Goal: Task Accomplishment & Management: Manage account settings

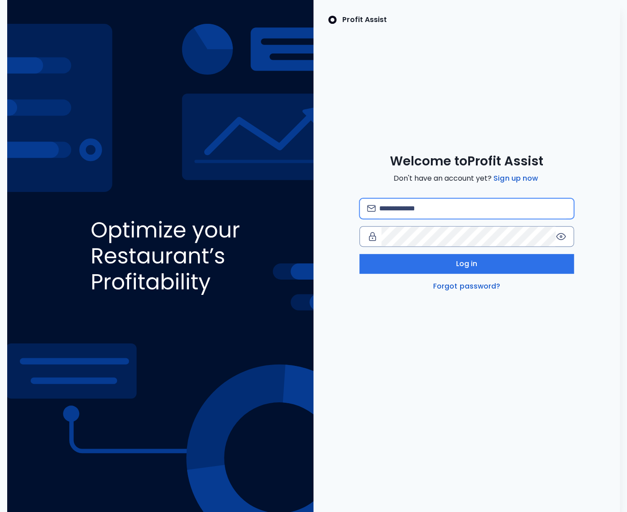
click at [427, 202] on input "email" at bounding box center [472, 209] width 187 height 20
type input "**********"
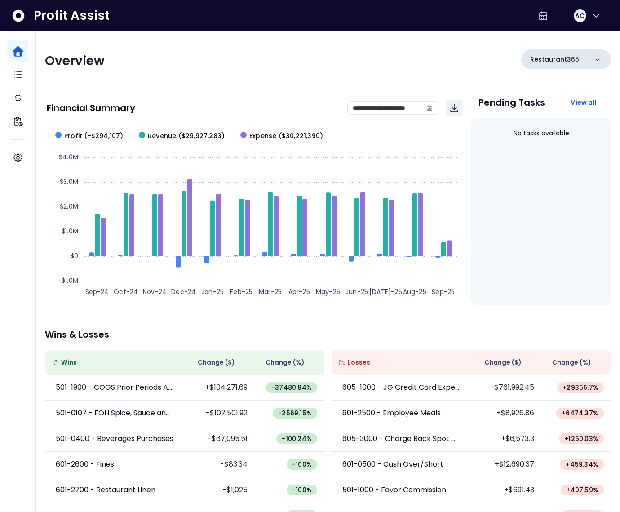
click at [554, 60] on p "Restaurant365" at bounding box center [554, 59] width 49 height 9
click at [540, 58] on p "Restaurant365" at bounding box center [554, 59] width 49 height 9
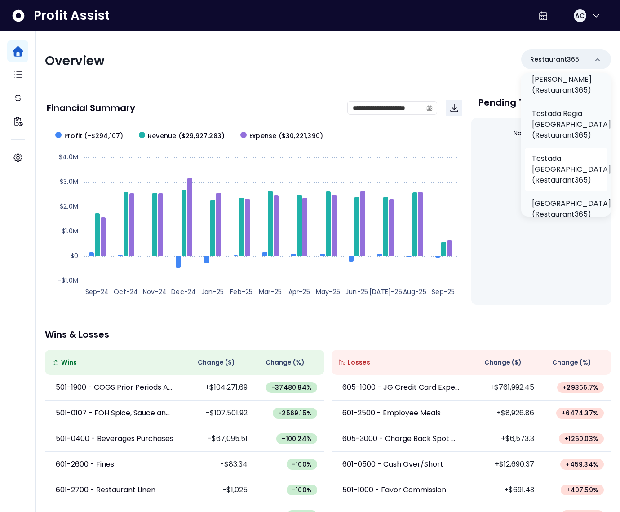
scroll to position [429, 0]
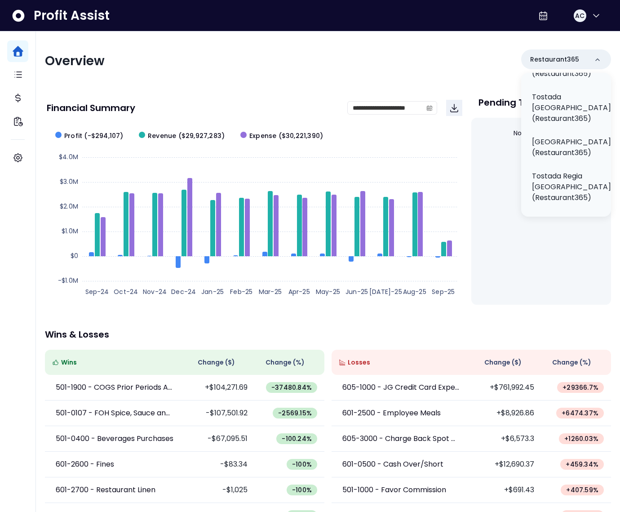
click at [384, 94] on div "**********" at bounding box center [255, 108] width 416 height 31
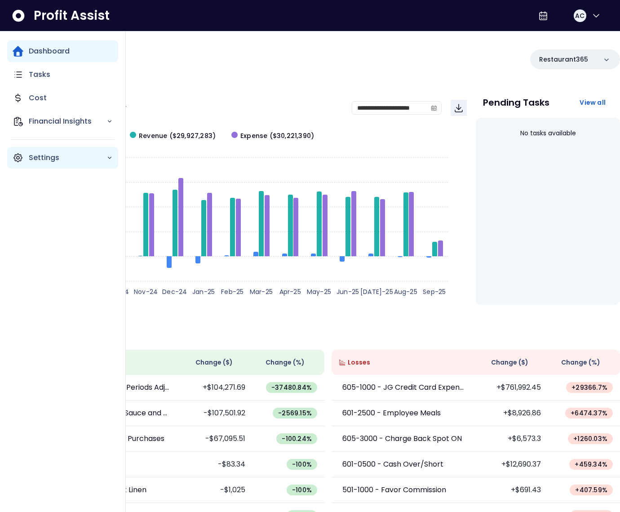
click at [21, 158] on icon "Main navigation" at bounding box center [18, 157] width 11 height 11
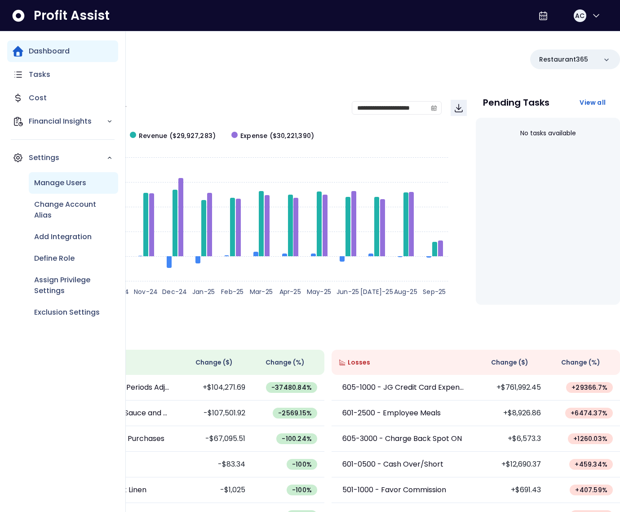
click at [62, 186] on p "Manage Users" at bounding box center [60, 183] width 52 height 11
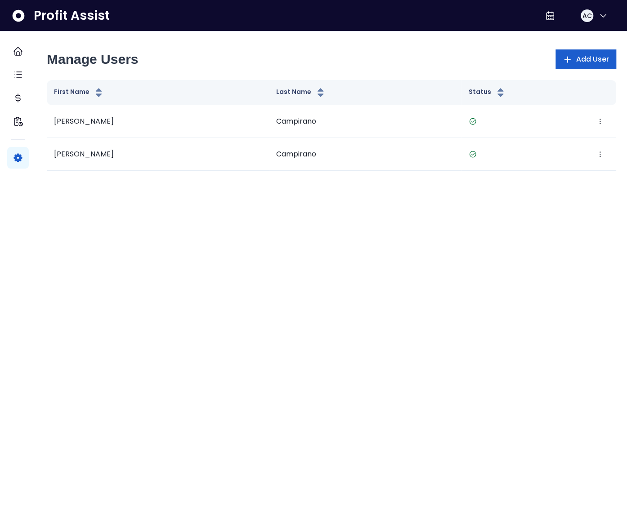
click at [583, 54] on span "Add User" at bounding box center [591, 59] width 33 height 11
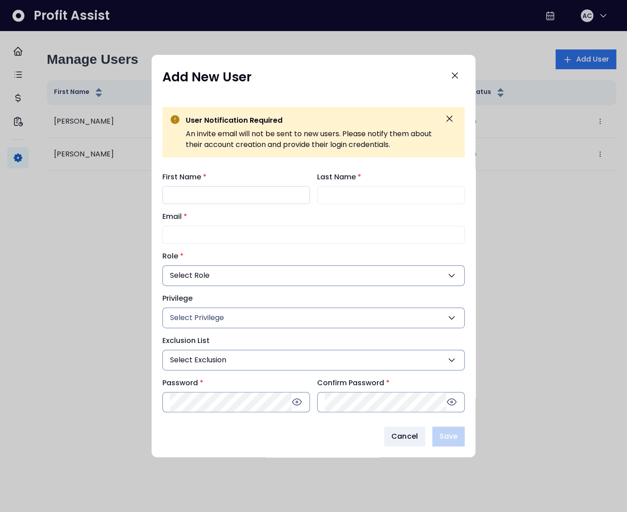
click at [278, 194] on input "First Name *" at bounding box center [235, 195] width 147 height 18
type input "*****"
type input "******"
paste input "**********"
type input "**********"
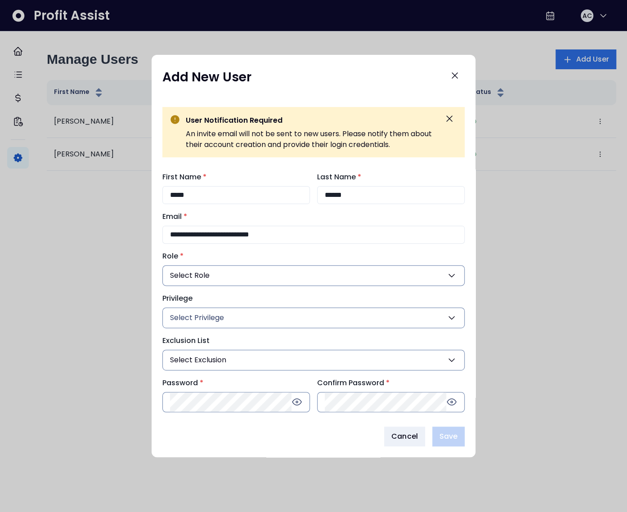
click at [244, 274] on button "Select Role" at bounding box center [313, 275] width 302 height 21
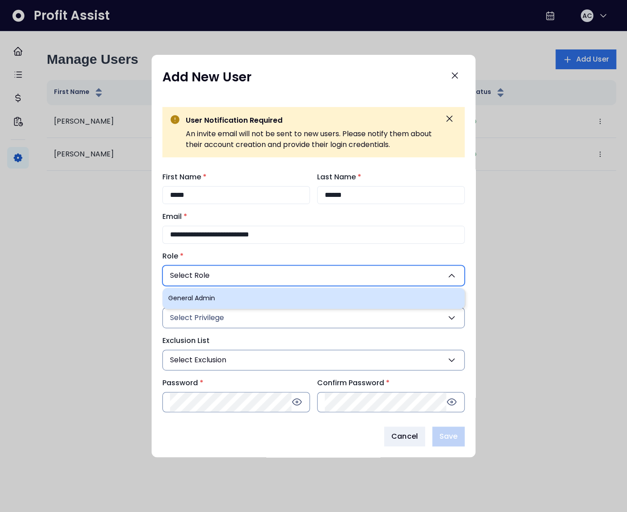
click at [225, 294] on li "General Admin" at bounding box center [313, 298] width 302 height 21
type input "***"
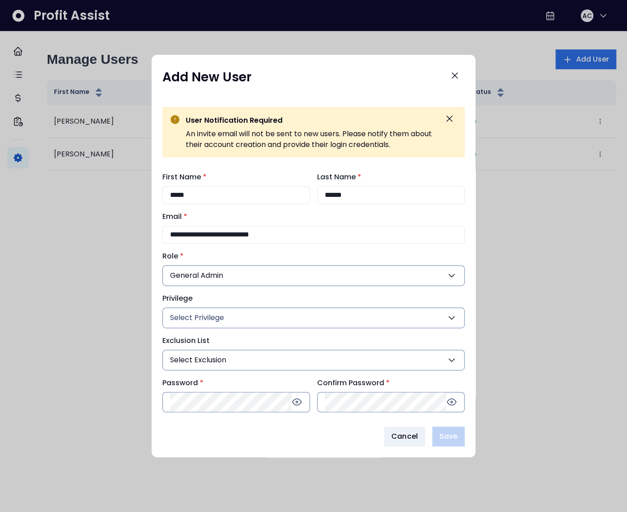
click at [225, 316] on button "Select Privilege" at bounding box center [313, 317] width 302 height 21
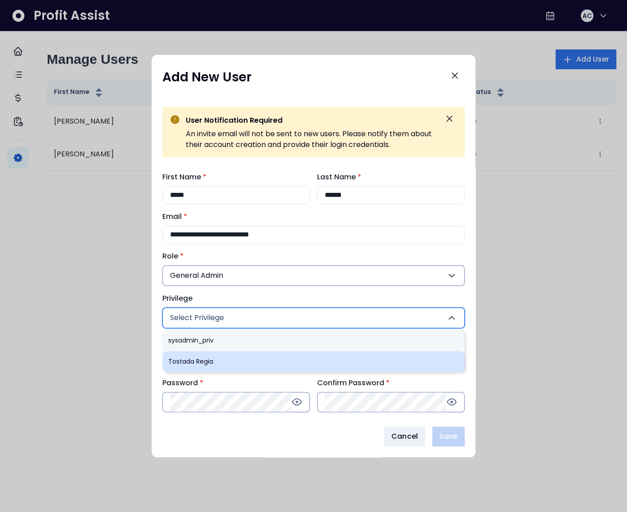
click at [216, 359] on li "Tostada Regia" at bounding box center [313, 361] width 302 height 21
type input "***"
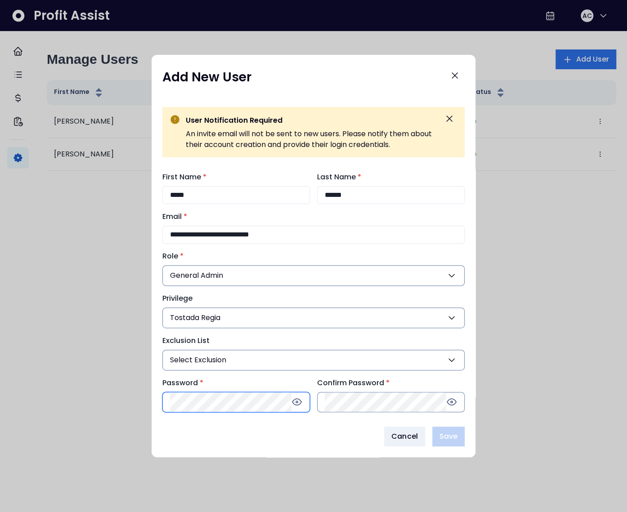
click at [205, 398] on div "**********" at bounding box center [313, 292] width 324 height 255
click at [247, 436] on div "Cancel Save" at bounding box center [313, 437] width 302 height 20
click at [454, 440] on span "Save" at bounding box center [448, 436] width 18 height 11
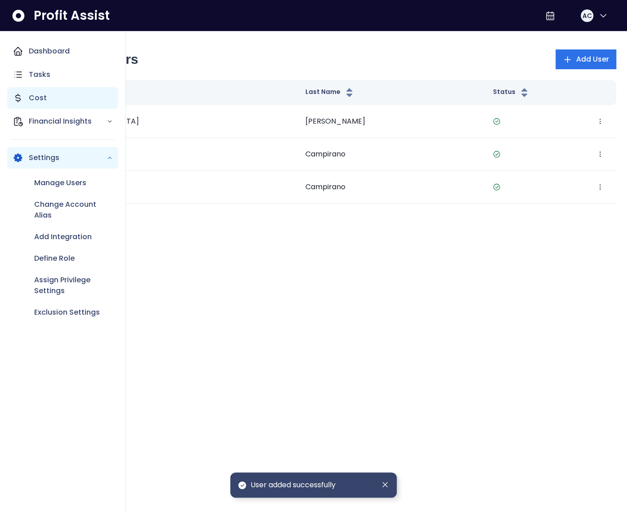
click at [23, 93] on div "Cost" at bounding box center [62, 98] width 111 height 22
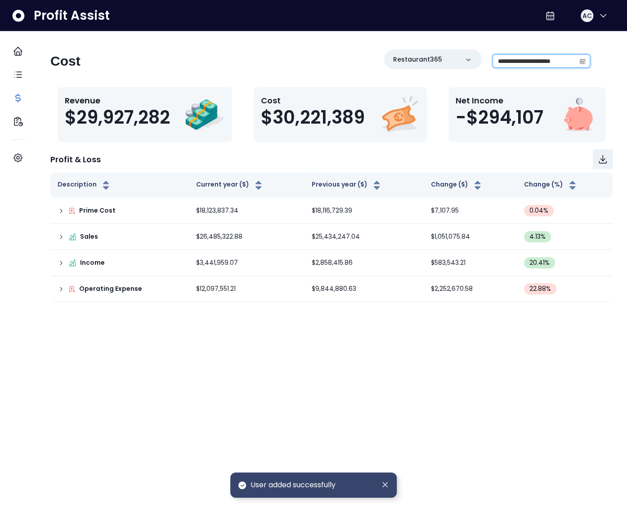
click at [547, 59] on input "**********" at bounding box center [534, 61] width 82 height 13
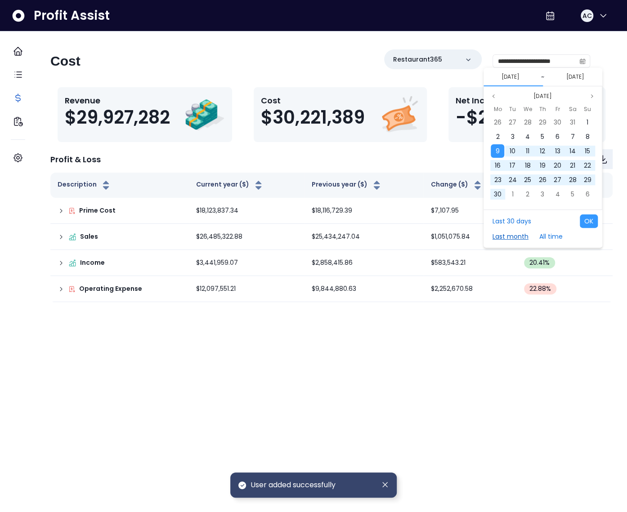
click at [523, 236] on button "Last month" at bounding box center [510, 236] width 45 height 13
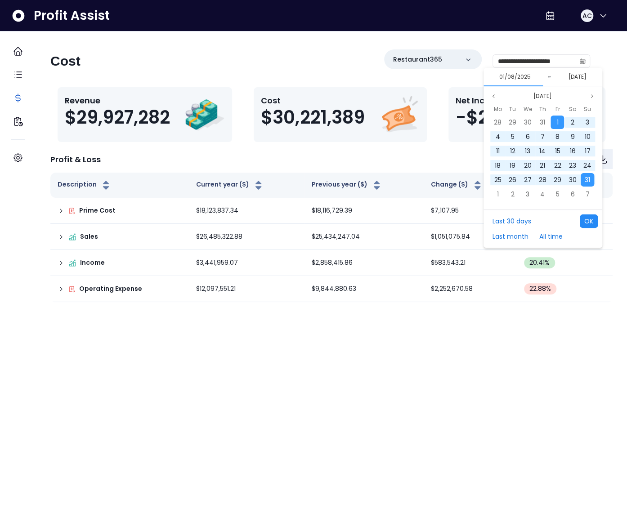
click at [586, 224] on button "OK" at bounding box center [588, 220] width 18 height 13
type input "**********"
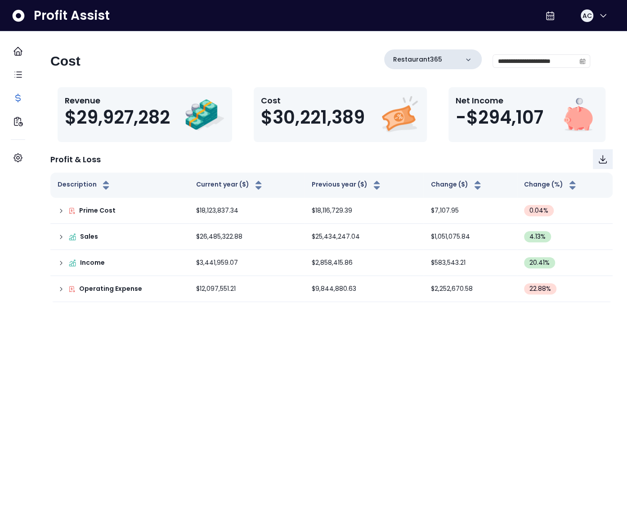
click at [436, 58] on div "Restaurant365" at bounding box center [433, 59] width 98 height 20
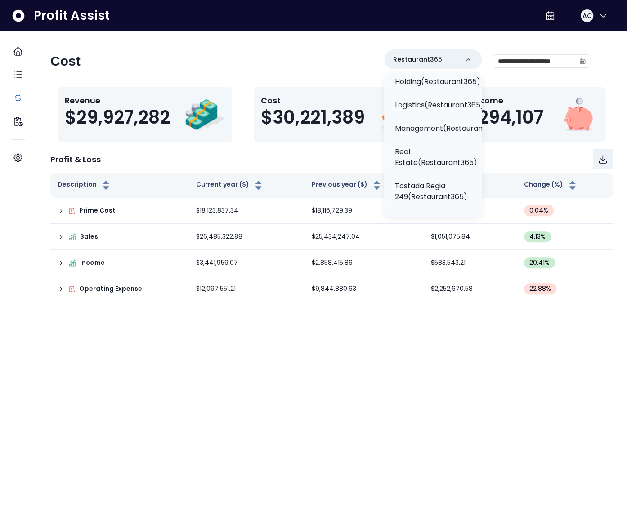
scroll to position [163, 0]
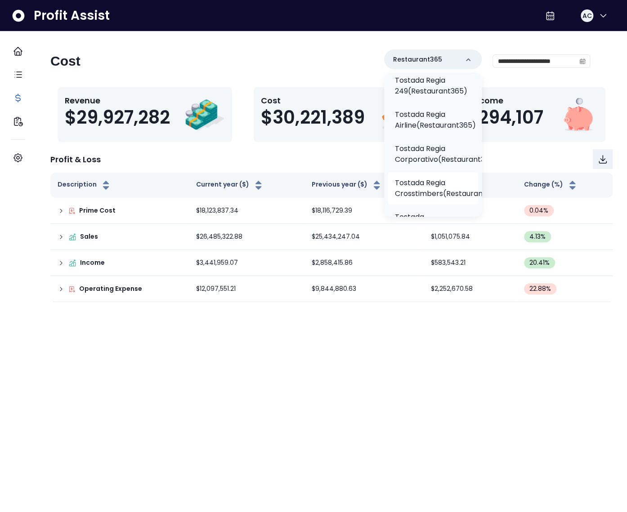
click at [416, 183] on p "Tostada Regia Crosstimbers(Restaurant365)" at bounding box center [448, 189] width 107 height 22
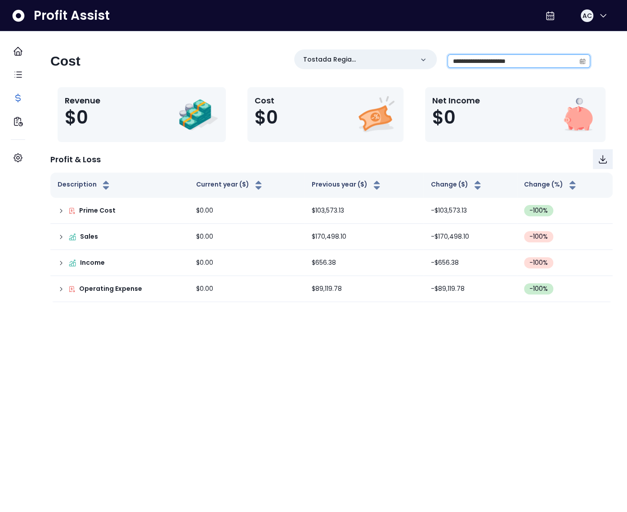
click at [509, 59] on input "**********" at bounding box center [511, 61] width 127 height 13
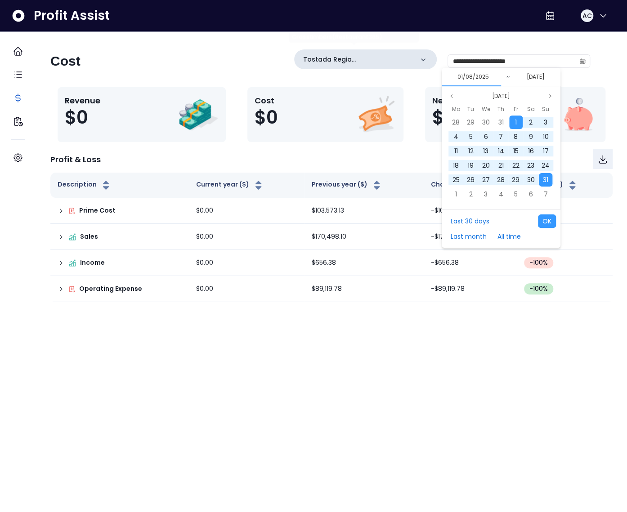
click at [376, 60] on p "Tostada Regia Crosstimbers(Restaurant365)" at bounding box center [358, 59] width 110 height 9
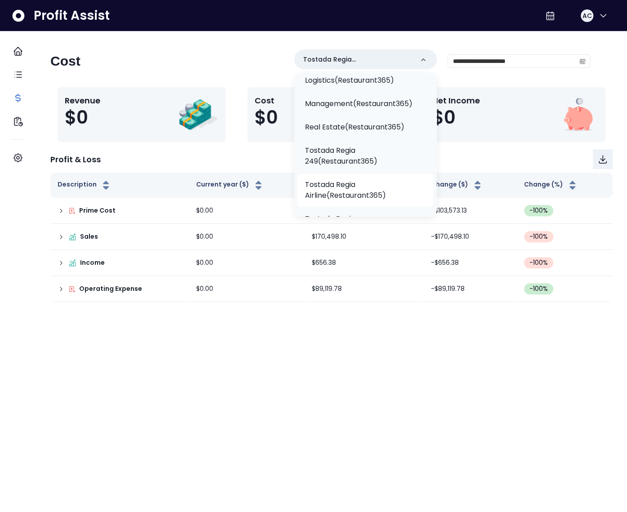
scroll to position [86, 0]
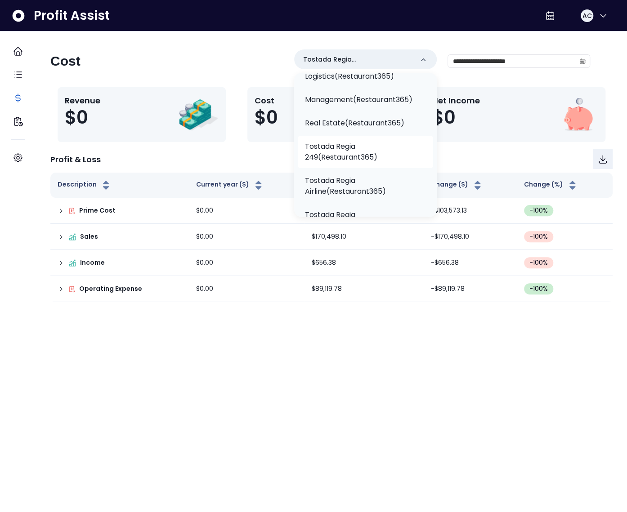
click at [344, 155] on p "Tostada Regia 249(Restaurant365)" at bounding box center [365, 152] width 121 height 22
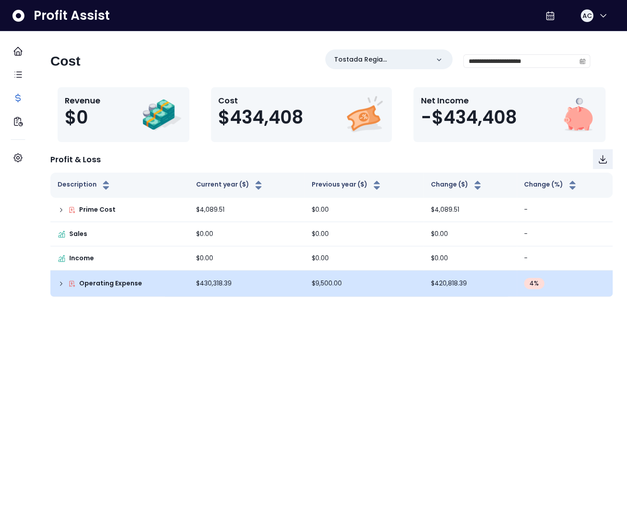
click at [65, 285] on icon at bounding box center [61, 283] width 7 height 7
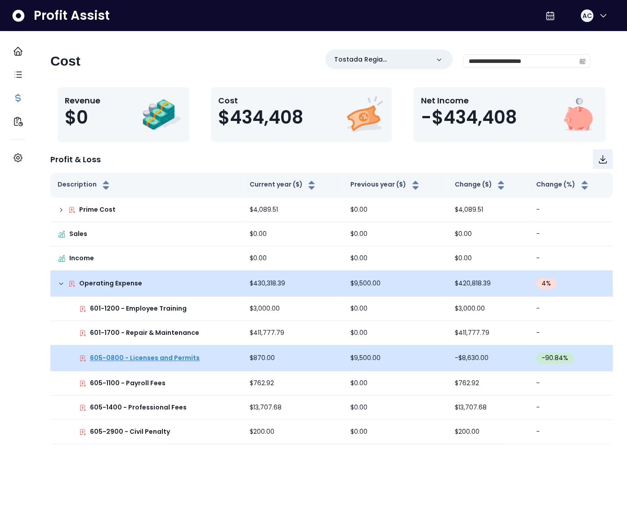
click at [150, 355] on p "605-0800 - Licenses and Permits" at bounding box center [145, 357] width 110 height 9
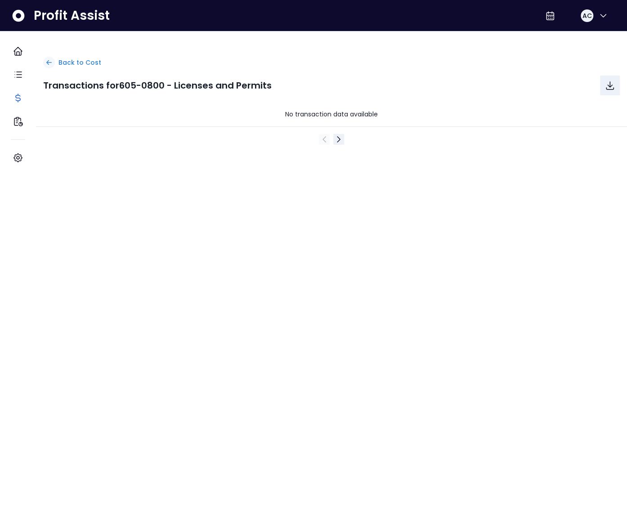
click at [53, 61] on icon at bounding box center [49, 62] width 8 height 8
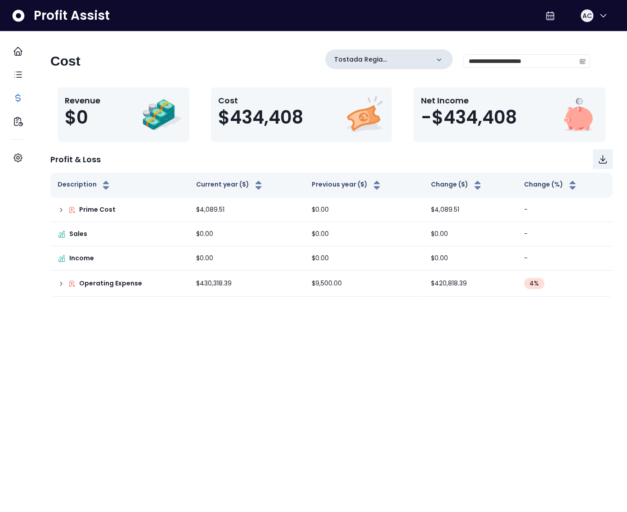
click at [413, 50] on div "Tostada Regia 249(Restaurant365)" at bounding box center [388, 59] width 127 height 20
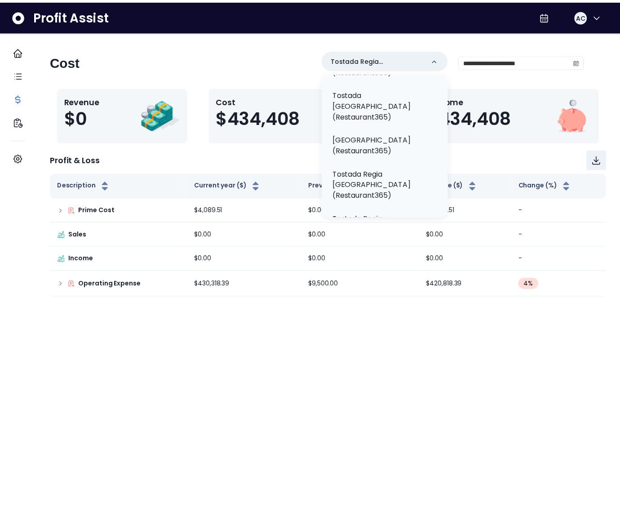
scroll to position [429, 0]
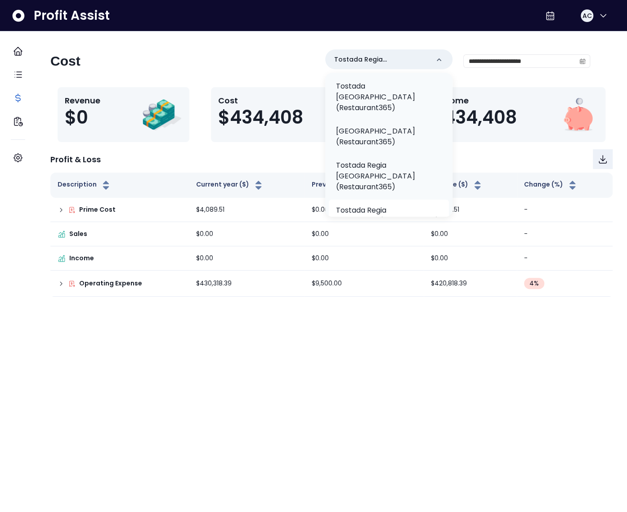
click at [358, 205] on p "Tostada Regia Westheimer(Restaurant365)" at bounding box center [389, 216] width 106 height 22
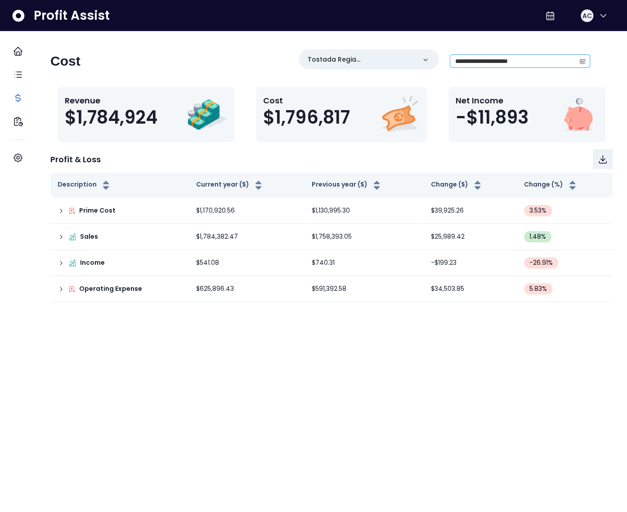
click at [575, 58] on span at bounding box center [582, 61] width 14 height 13
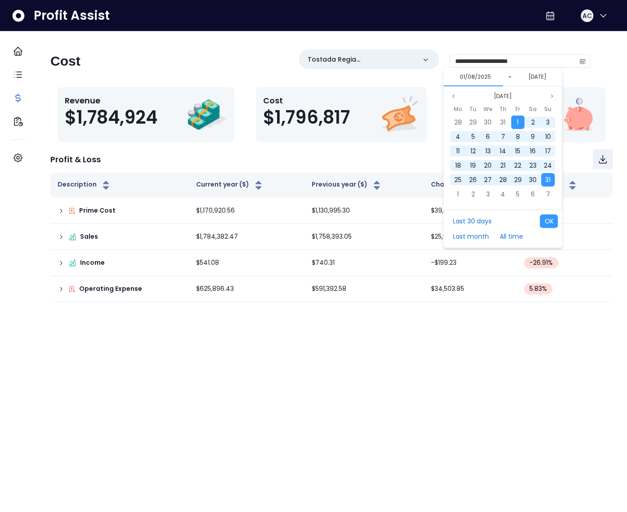
click at [211, 148] on div "**********" at bounding box center [331, 175] width 591 height 253
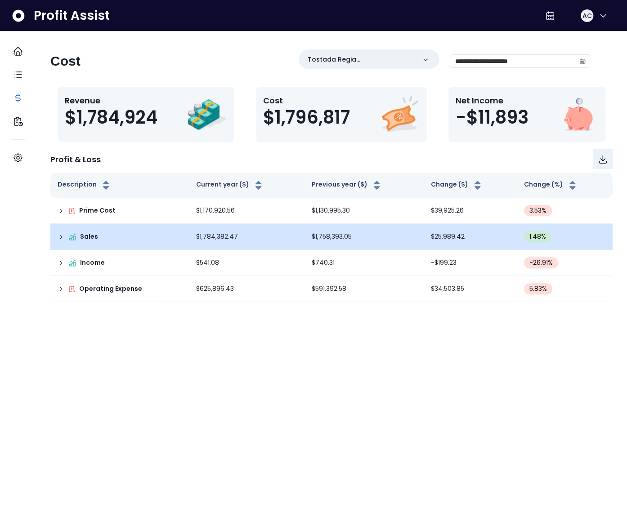
click at [65, 238] on icon at bounding box center [61, 236] width 7 height 7
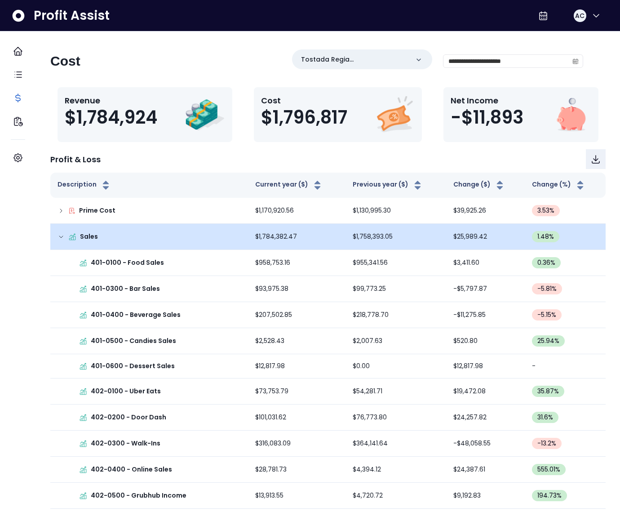
click at [65, 236] on td "Sales" at bounding box center [149, 237] width 198 height 26
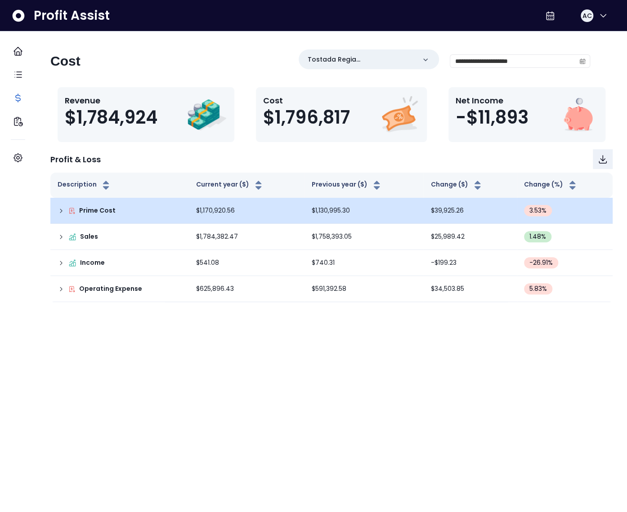
click at [65, 210] on td "Prime Cost" at bounding box center [119, 211] width 138 height 26
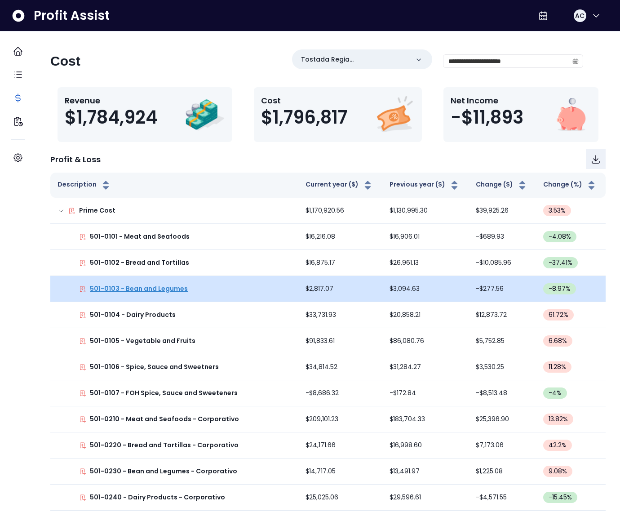
click at [144, 292] on p "501-0103 - Bean and Legumes" at bounding box center [139, 288] width 98 height 9
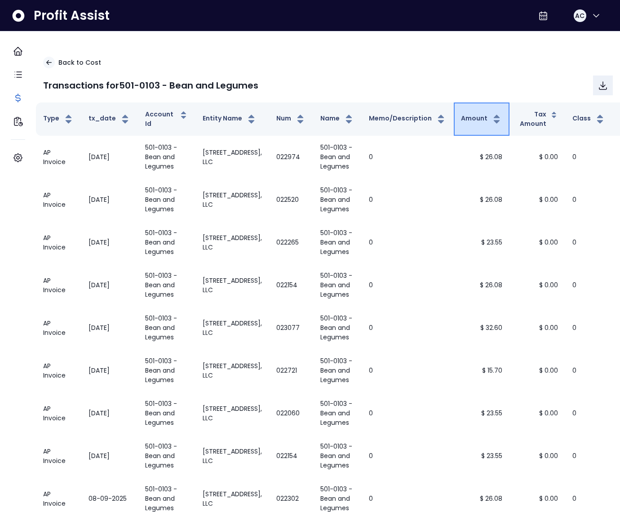
click at [461, 118] on button "Amount" at bounding box center [481, 119] width 41 height 11
click at [461, 117] on button "Amount" at bounding box center [481, 119] width 41 height 11
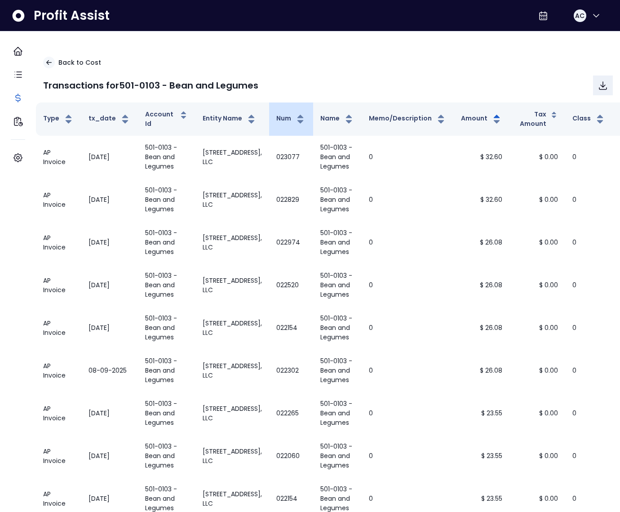
click at [269, 115] on th "Num" at bounding box center [291, 118] width 44 height 33
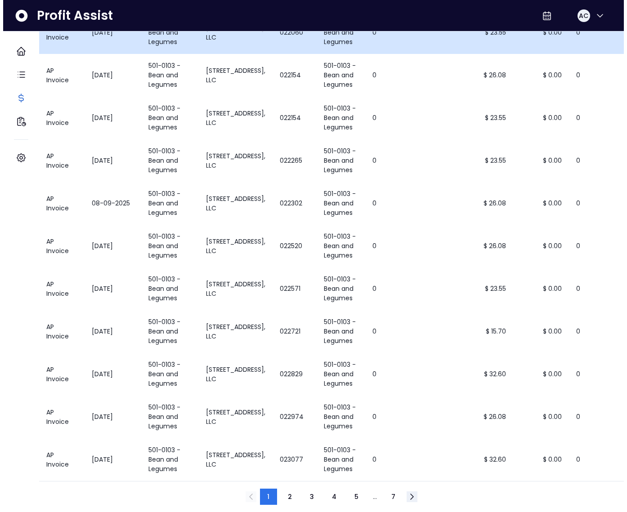
scroll to position [0, 0]
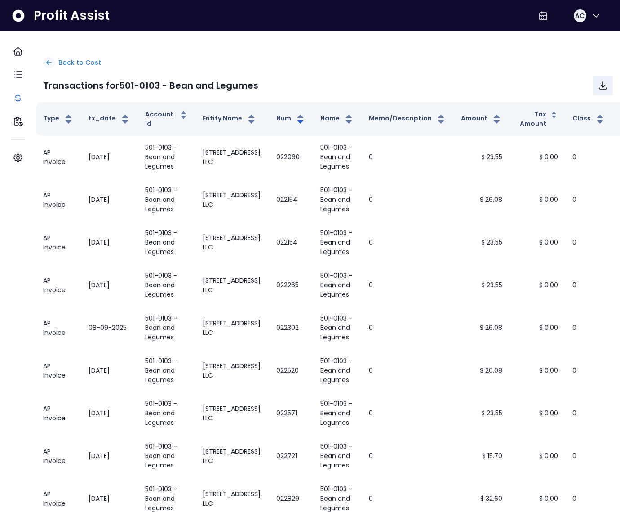
click at [69, 63] on p "Back to Cost" at bounding box center [79, 62] width 43 height 9
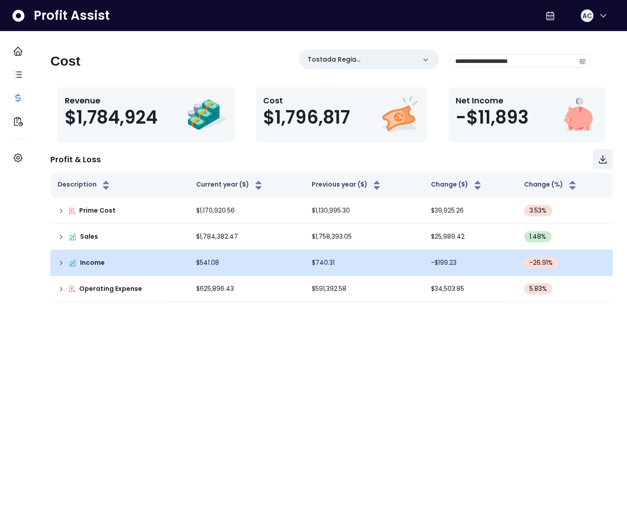
click at [65, 264] on icon at bounding box center [61, 262] width 7 height 7
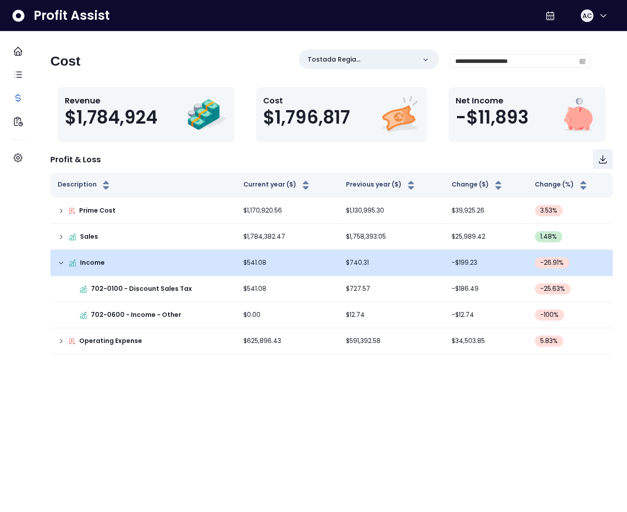
click at [131, 287] on p "702-0100 - Discount Sales Tax" at bounding box center [141, 288] width 101 height 9
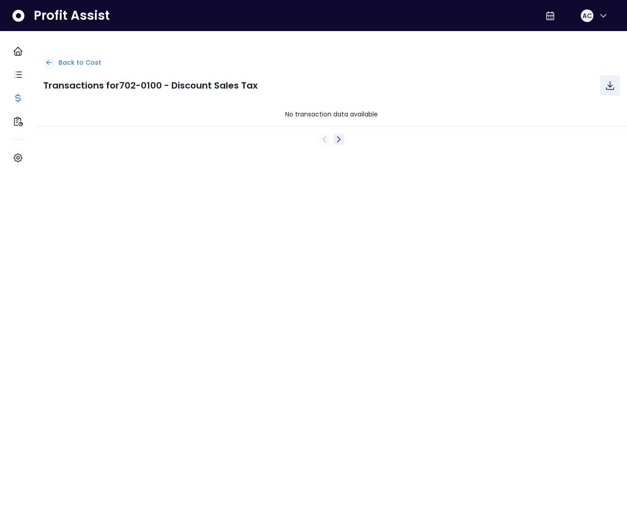
click at [85, 65] on p "Back to Cost" at bounding box center [79, 62] width 43 height 9
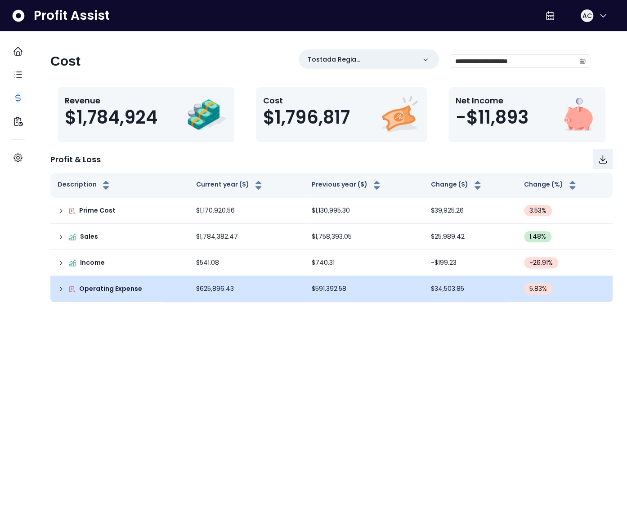
click at [73, 293] on div "Operating Expense" at bounding box center [120, 288] width 124 height 9
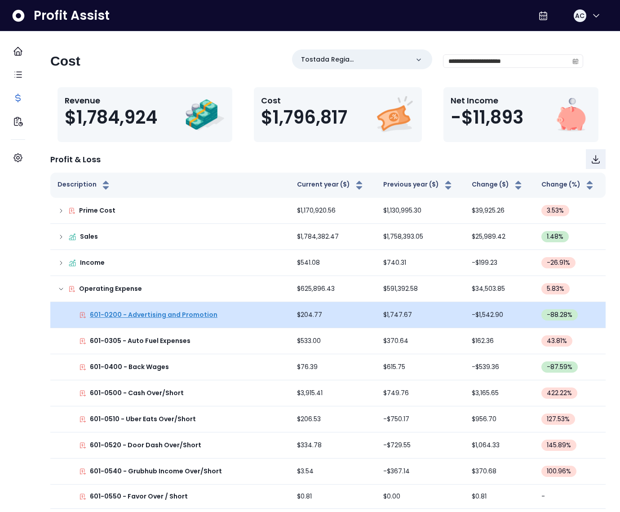
click at [159, 313] on p "601-0200 - Advertising and Promotion" at bounding box center [154, 314] width 128 height 9
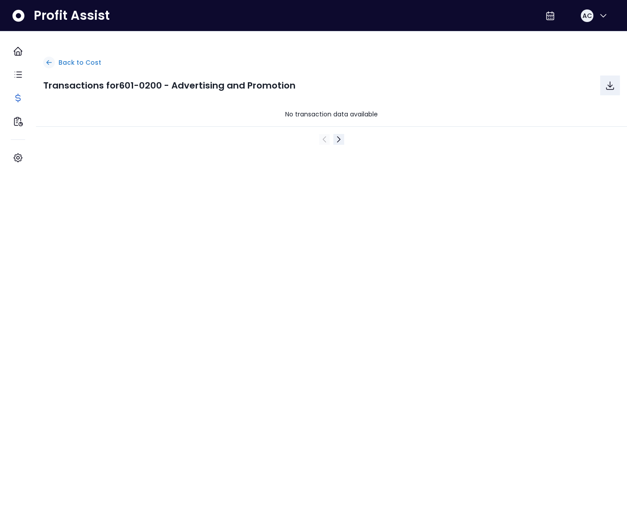
click at [84, 62] on p "Back to Cost" at bounding box center [79, 62] width 43 height 9
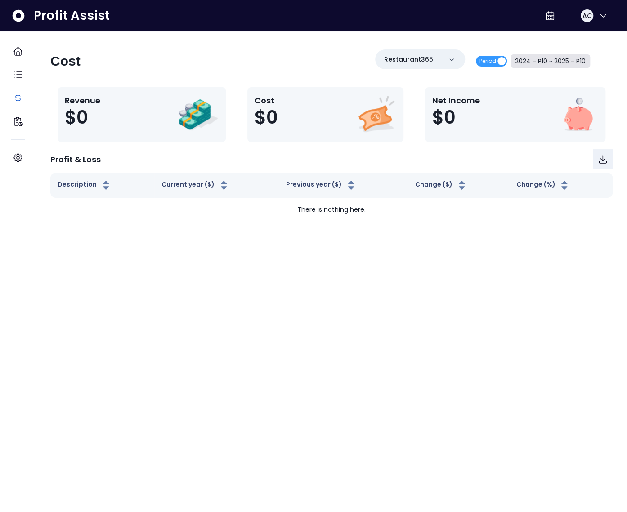
click at [545, 64] on button "2024 - P10 ~ 2025 - P10" at bounding box center [550, 60] width 80 height 13
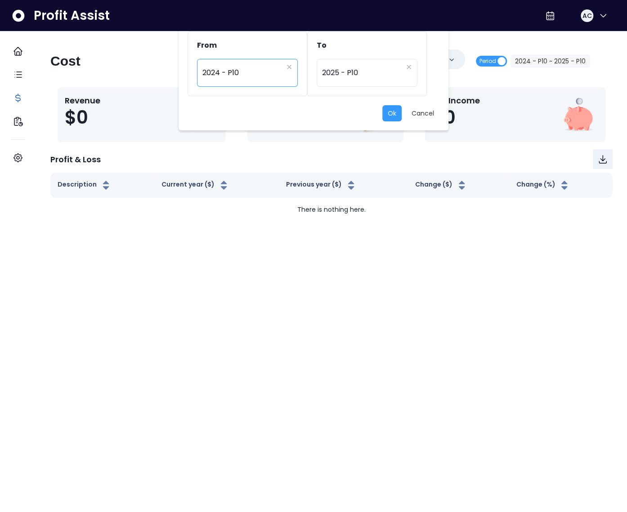
click at [231, 75] on span "2024 - P10" at bounding box center [242, 72] width 80 height 21
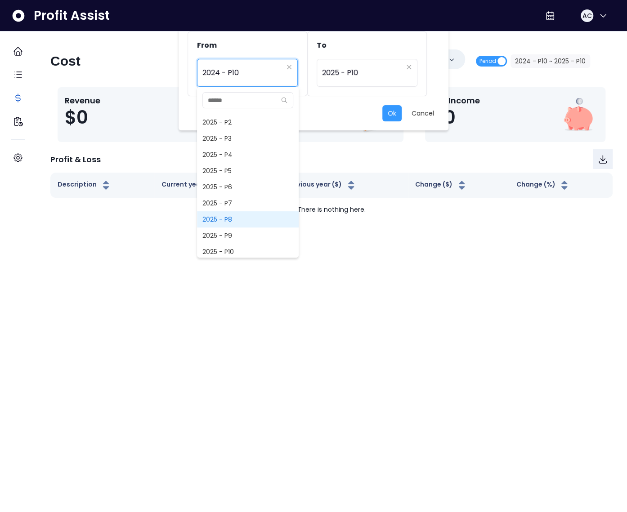
scroll to position [645, 0]
click at [228, 222] on span "2025 - P8" at bounding box center [248, 218] width 102 height 16
type input "*********"
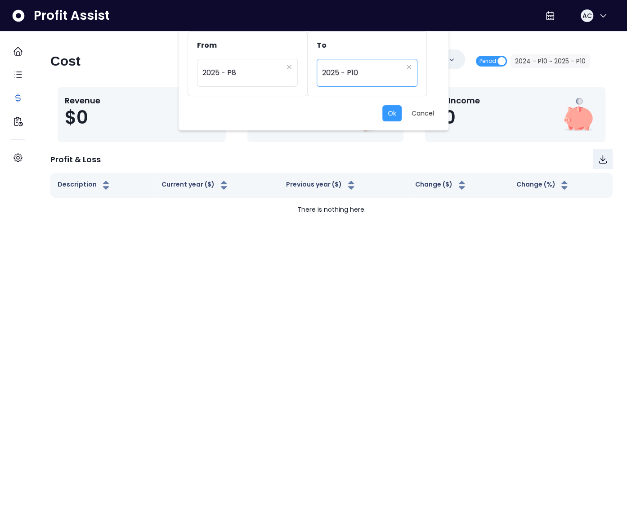
click at [336, 76] on span "2025 - P10" at bounding box center [362, 72] width 80 height 21
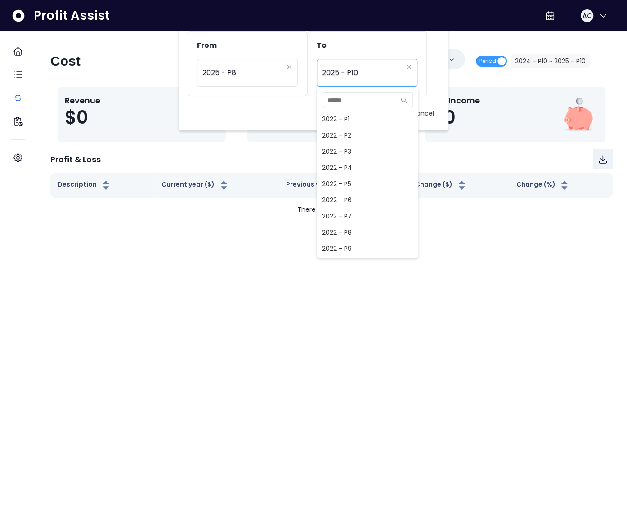
scroll to position [647, 0]
click at [347, 218] on span "2025 - P8" at bounding box center [367, 216] width 102 height 16
type input "*********"
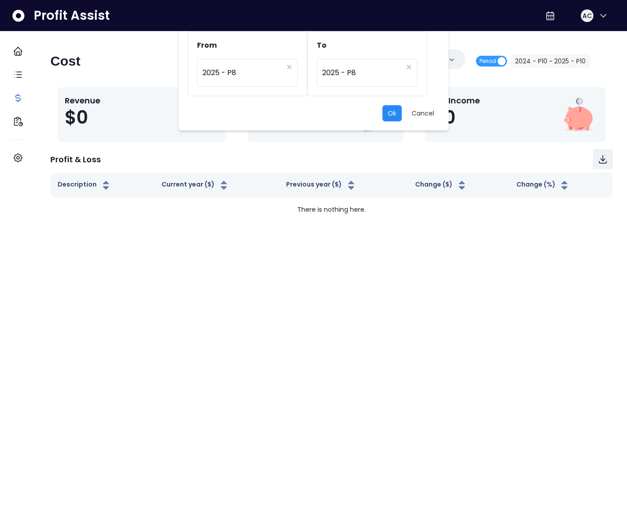
click at [387, 113] on button "Ok" at bounding box center [391, 113] width 19 height 16
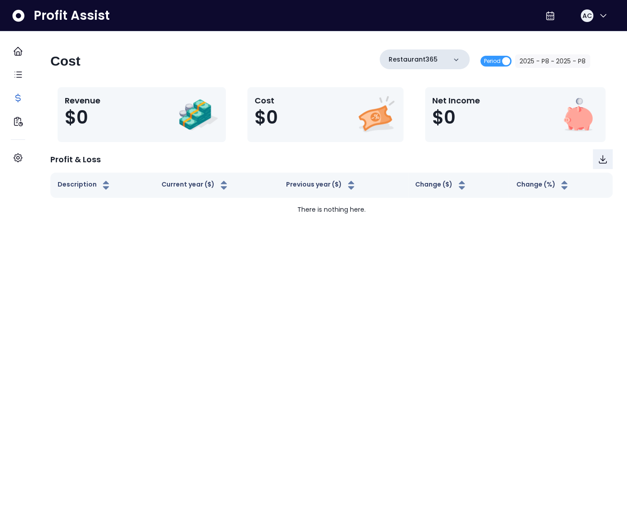
click at [421, 55] on p "Restaurant365" at bounding box center [412, 59] width 49 height 9
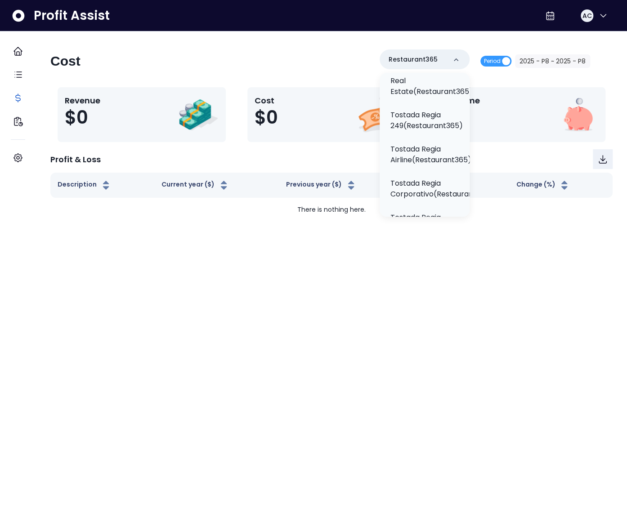
scroll to position [191, 0]
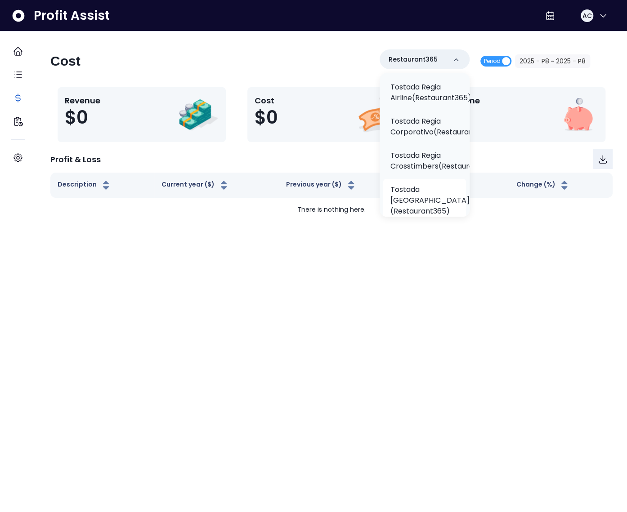
click at [405, 197] on p "Tostada Regia East Freeway(Restaurant365)" at bounding box center [429, 200] width 79 height 32
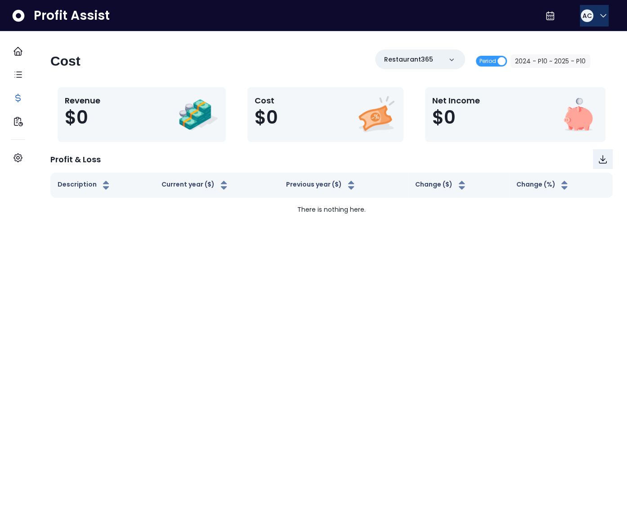
click at [597, 17] on icon "button" at bounding box center [602, 15] width 11 height 11
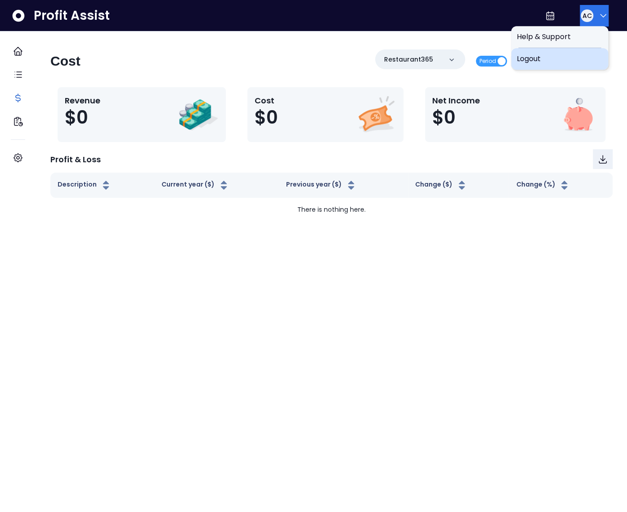
click at [585, 57] on span "Logout" at bounding box center [559, 58] width 86 height 11
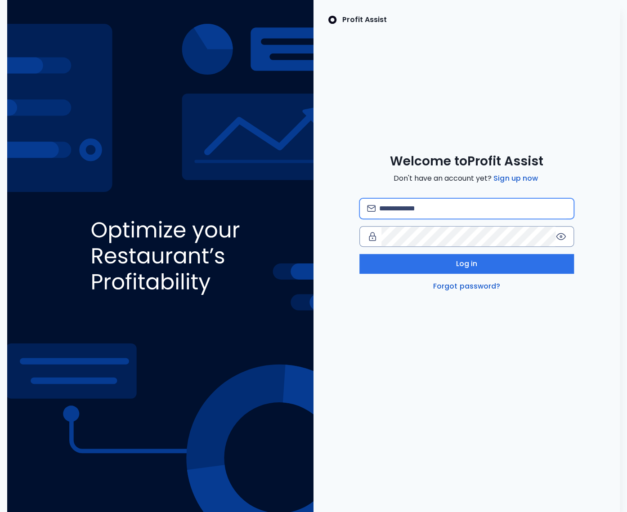
click at [450, 212] on input "email" at bounding box center [472, 209] width 187 height 20
type input "**********"
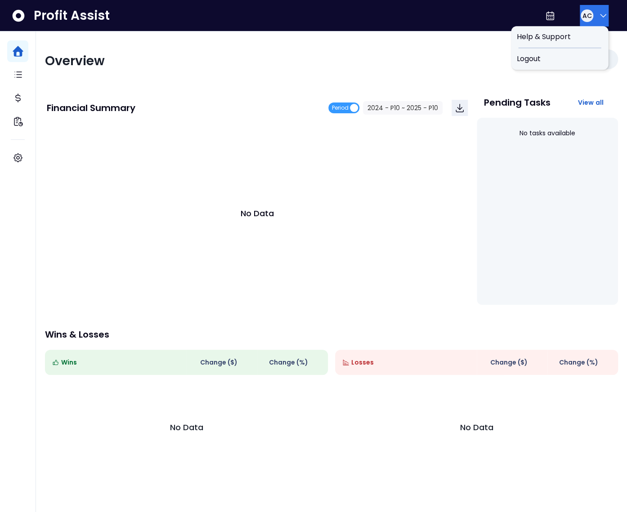
click at [589, 18] on div "AC" at bounding box center [586, 16] width 14 height 14
click at [546, 58] on span "Logout" at bounding box center [559, 58] width 86 height 11
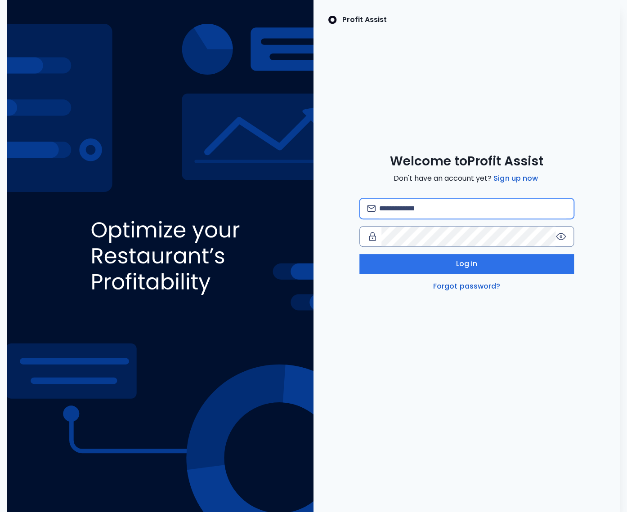
click at [418, 203] on input "email" at bounding box center [472, 209] width 187 height 20
type input "**********"
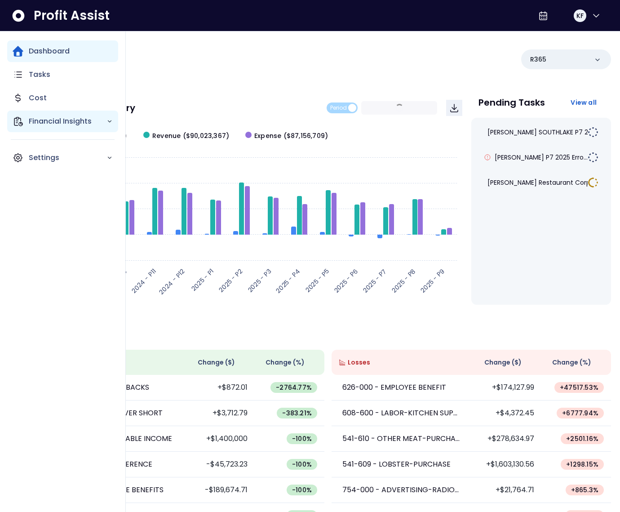
click at [25, 121] on div "Financial Insights" at bounding box center [62, 122] width 111 height 22
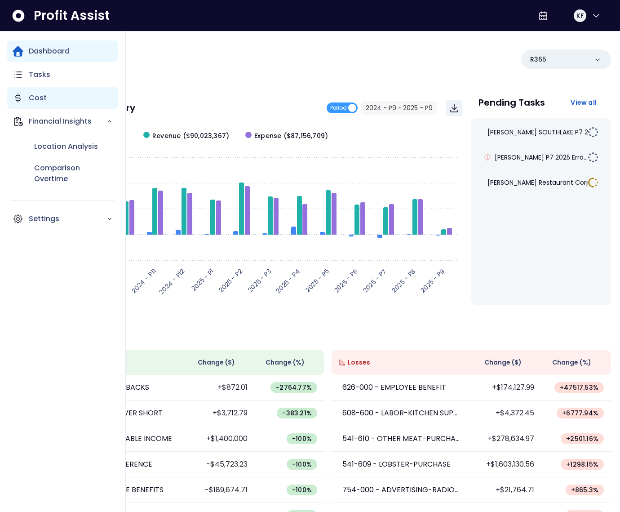
click at [21, 100] on icon "Main navigation" at bounding box center [18, 98] width 11 height 11
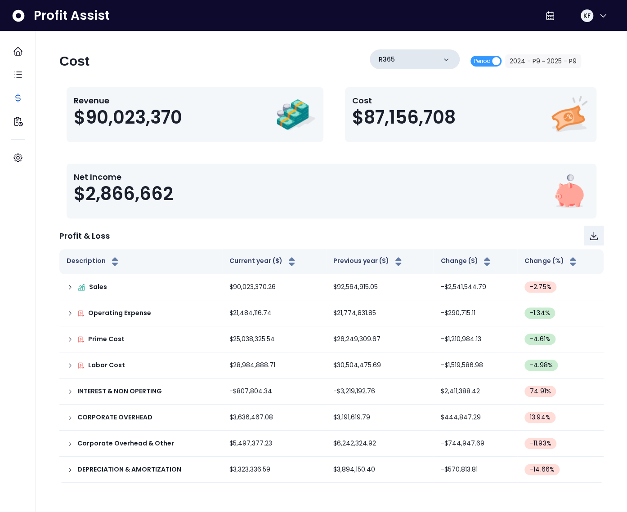
click at [436, 61] on div "R365" at bounding box center [415, 59] width 90 height 20
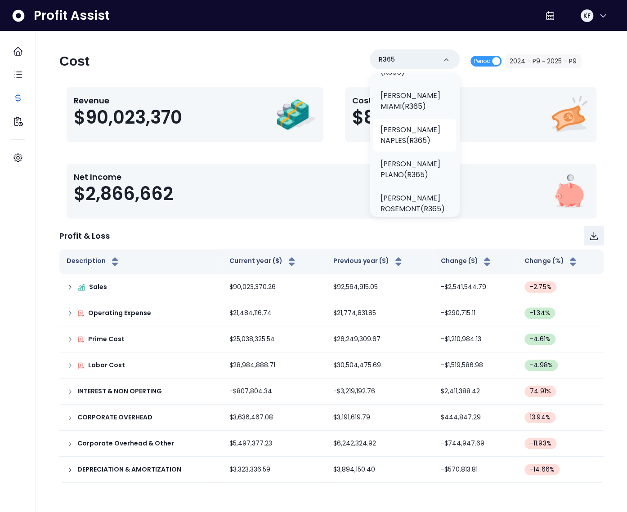
scroll to position [418, 0]
click at [408, 158] on p "[PERSON_NAME] PLANO(R365)" at bounding box center [414, 169] width 68 height 22
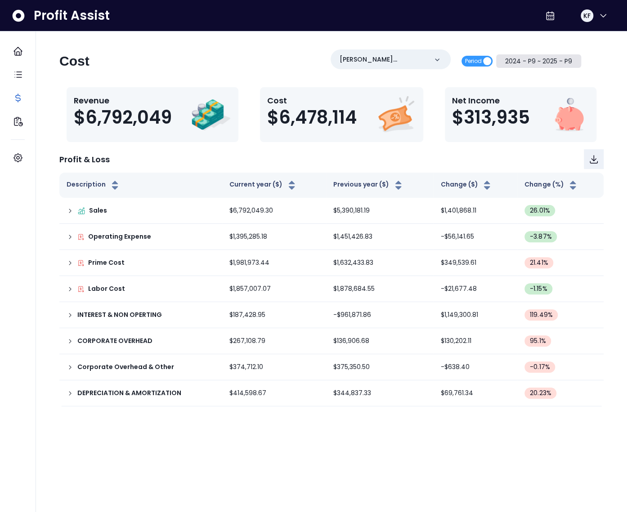
click at [544, 61] on button "2024 - P9 ~ 2025 - P9" at bounding box center [538, 60] width 85 height 13
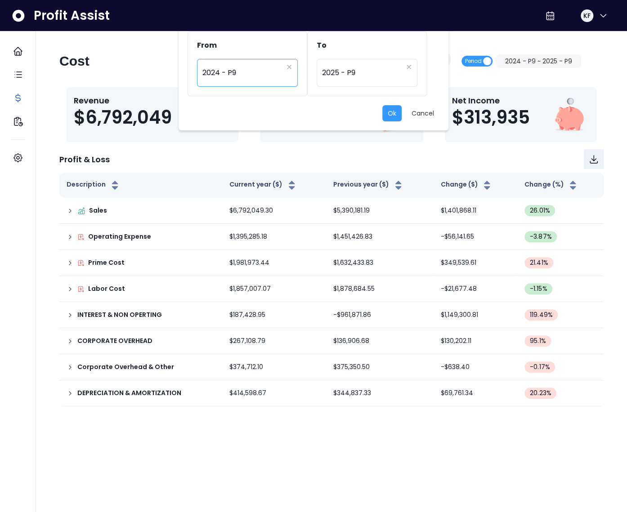
click at [221, 69] on span "2024 - P9" at bounding box center [242, 72] width 80 height 21
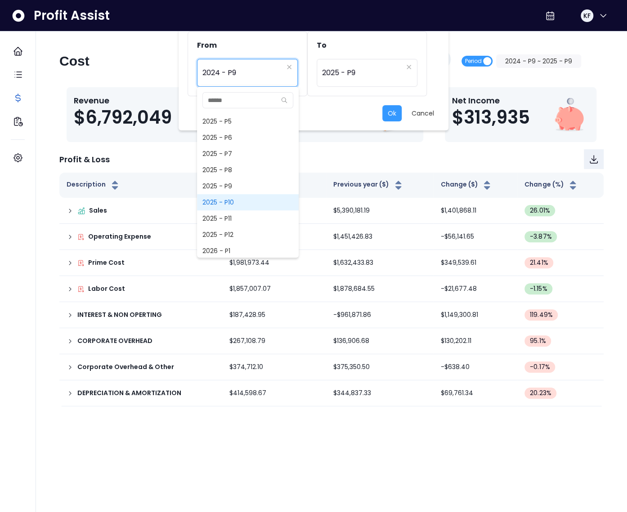
scroll to position [654, 0]
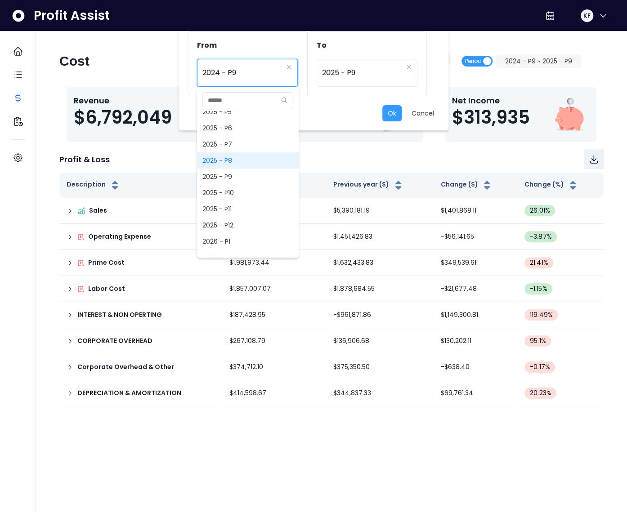
click at [221, 159] on span "2025 - P8" at bounding box center [248, 160] width 102 height 16
type input "*********"
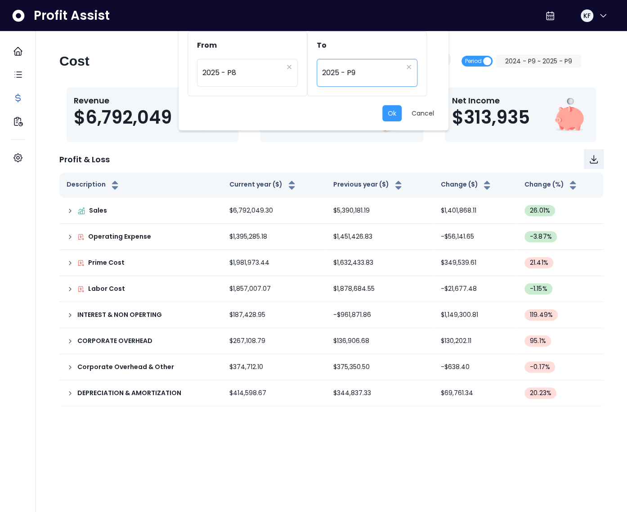
click at [347, 71] on span "2025 - P9" at bounding box center [362, 72] width 80 height 21
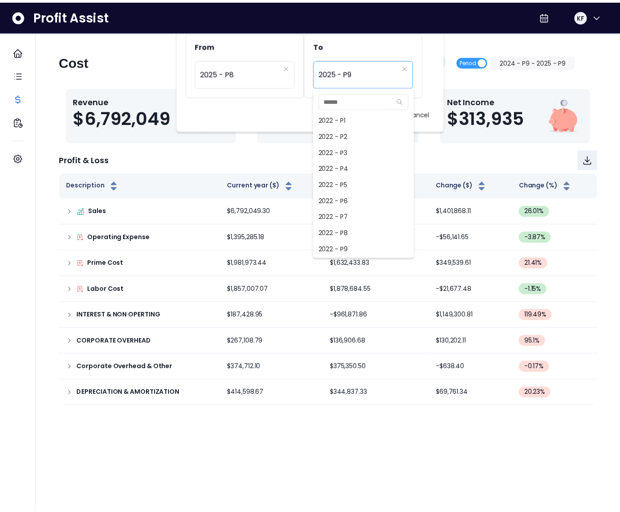
scroll to position [582, 0]
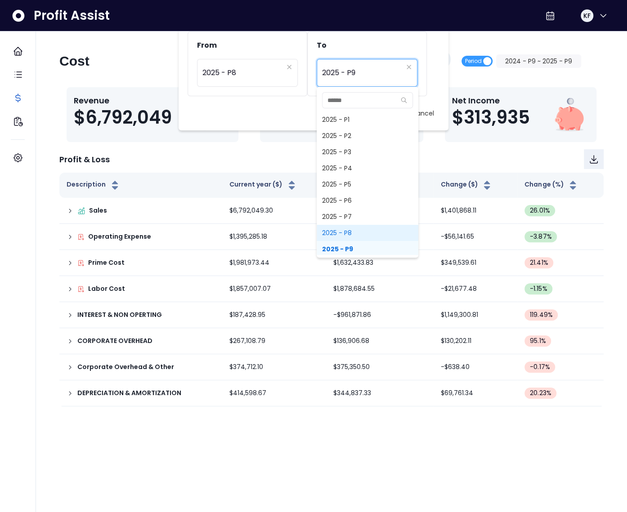
click at [354, 231] on span "2025 - P8" at bounding box center [367, 233] width 102 height 16
type input "*********"
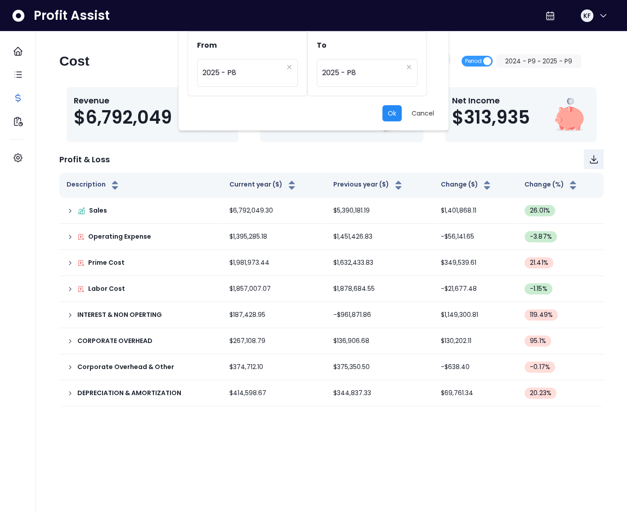
click at [384, 107] on button "Ok" at bounding box center [391, 113] width 19 height 16
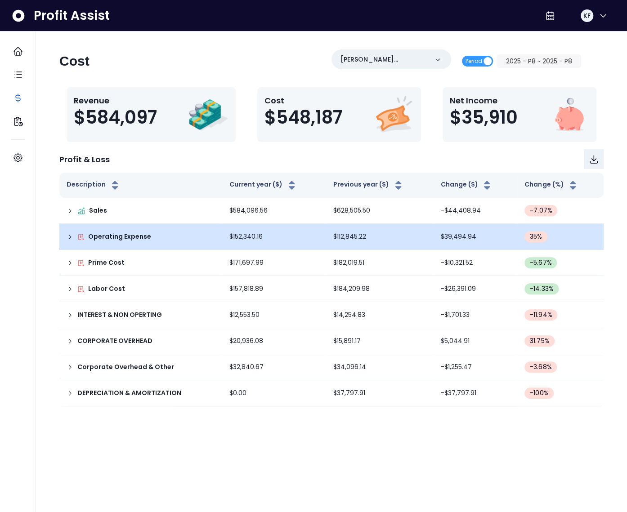
click at [72, 233] on icon at bounding box center [70, 236] width 7 height 7
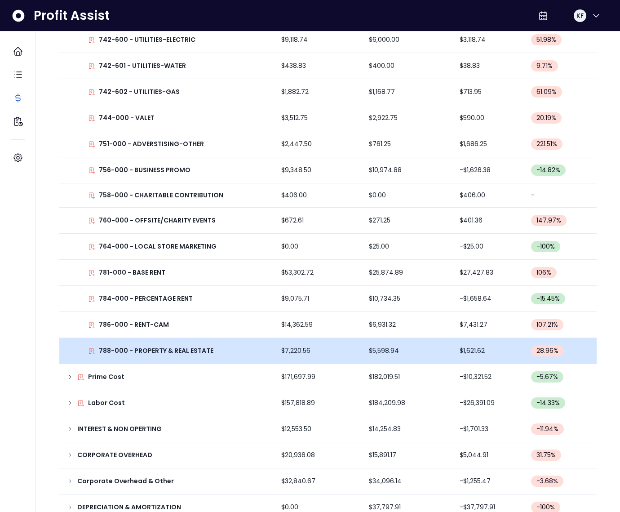
scroll to position [732, 0]
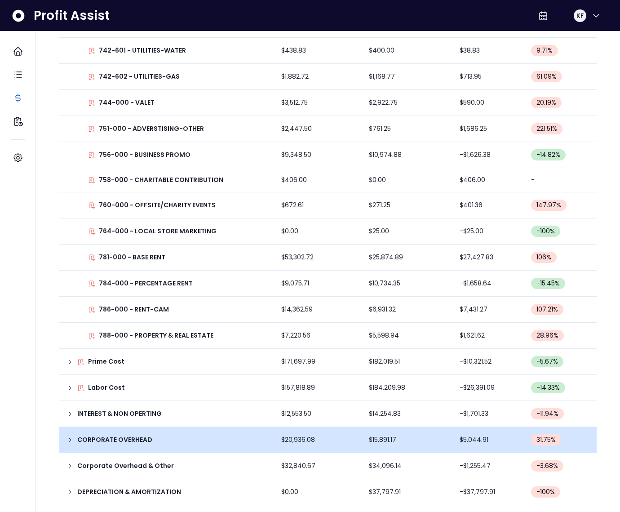
click at [68, 436] on icon at bounding box center [70, 439] width 7 height 7
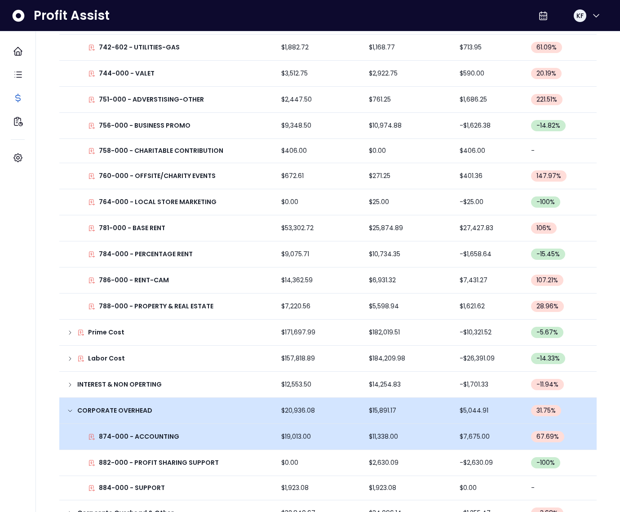
scroll to position [808, 0]
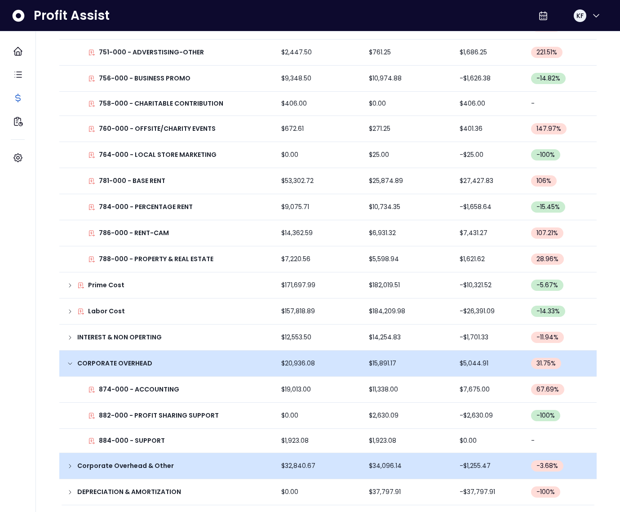
click at [70, 464] on icon at bounding box center [70, 466] width 2 height 4
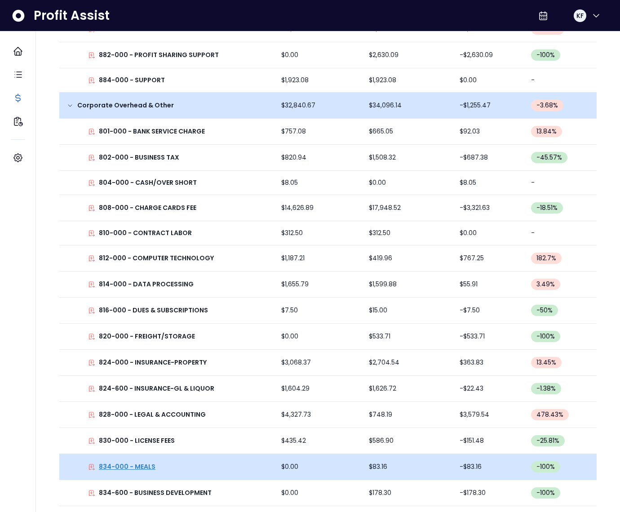
scroll to position [1225, 0]
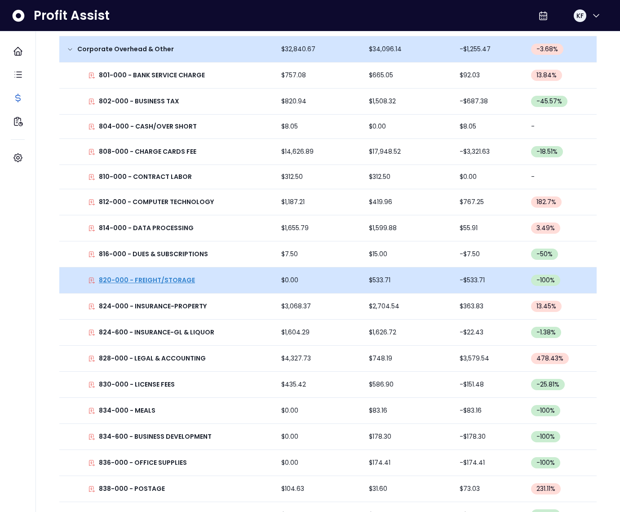
click at [169, 280] on p "820-000 - FREIGHT/STORAGE" at bounding box center [147, 280] width 96 height 9
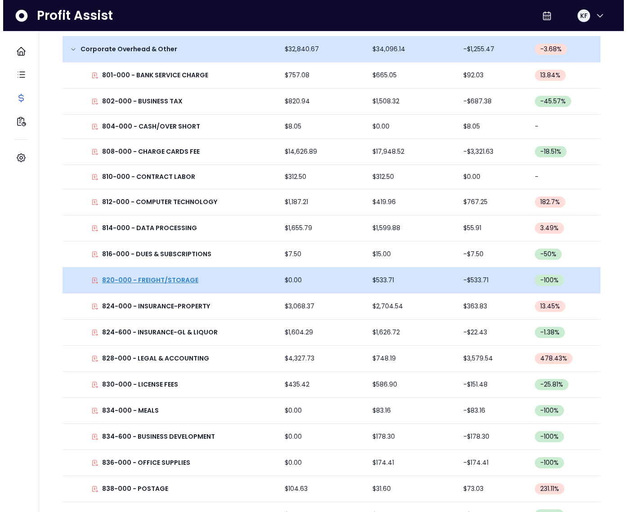
scroll to position [0, 0]
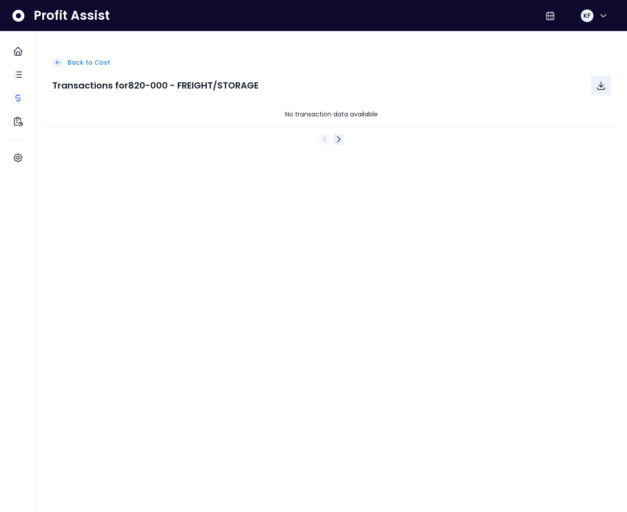
click at [80, 63] on p "Back to Cost" at bounding box center [88, 62] width 43 height 9
